Goal: Obtain resource: Obtain resource

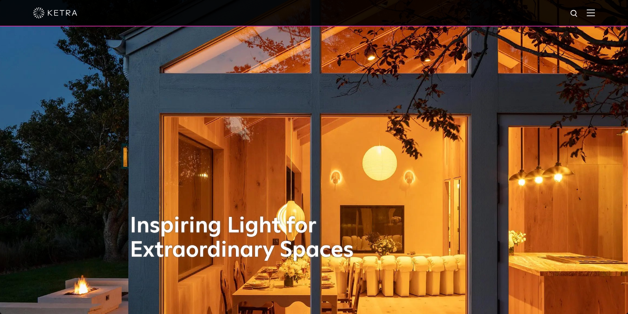
click at [595, 16] on img at bounding box center [591, 12] width 8 height 7
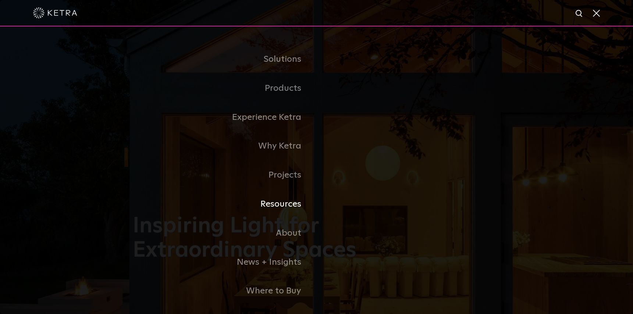
click at [290, 206] on link "Resources" at bounding box center [225, 204] width 184 height 29
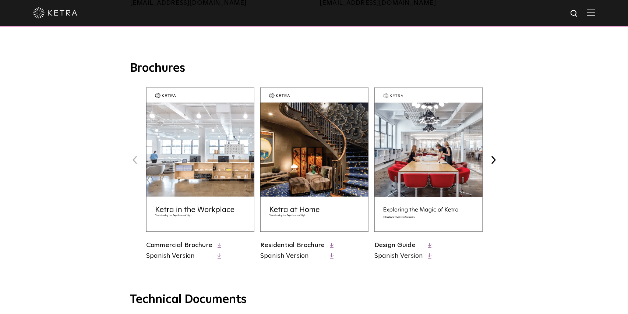
scroll to position [258, 0]
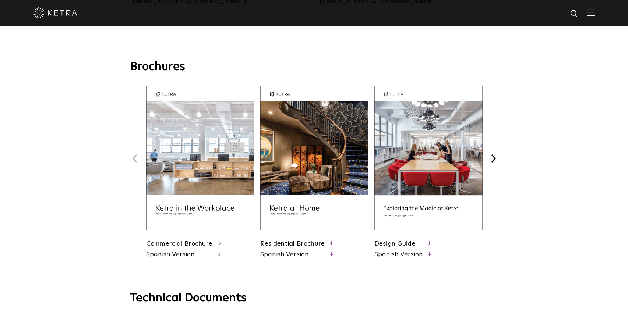
click at [330, 242] on icon at bounding box center [332, 244] width 4 height 6
click at [408, 243] on link "Design Guide" at bounding box center [394, 244] width 41 height 7
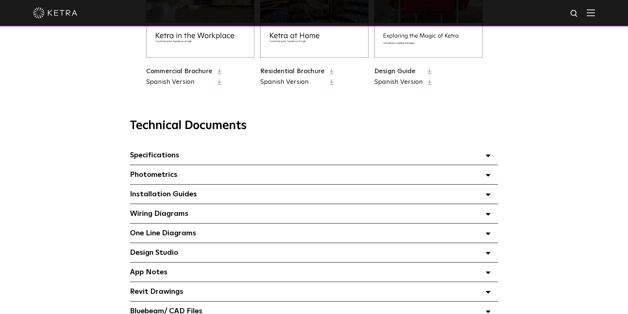
scroll to position [442, 0]
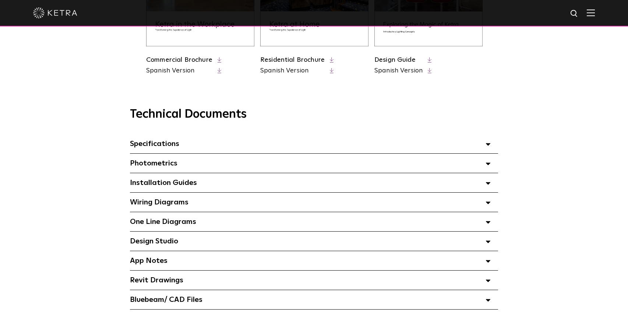
click at [486, 185] on icon at bounding box center [487, 183] width 5 height 3
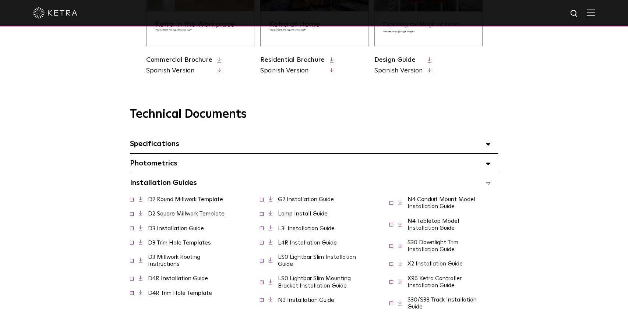
scroll to position [478, 0]
